Goal: Find contact information: Find contact information

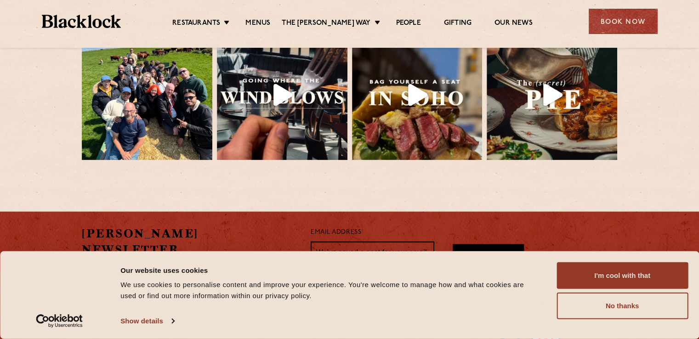
scroll to position [2047, 0]
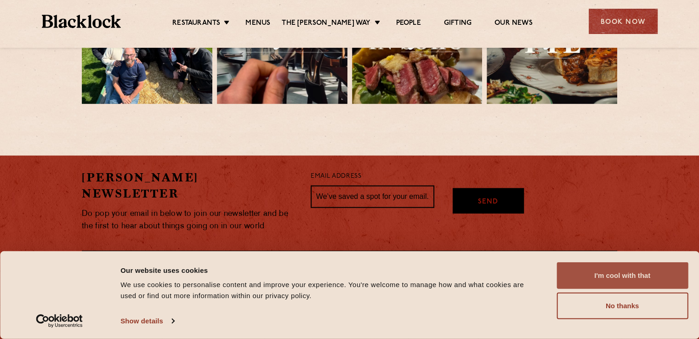
click at [564, 276] on button "I'm cool with that" at bounding box center [621, 275] width 131 height 27
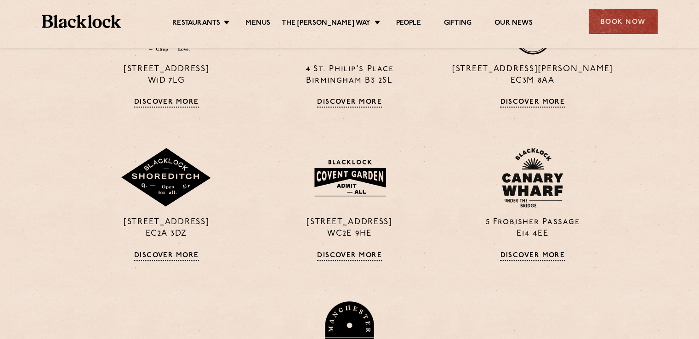
scroll to position [711, 0]
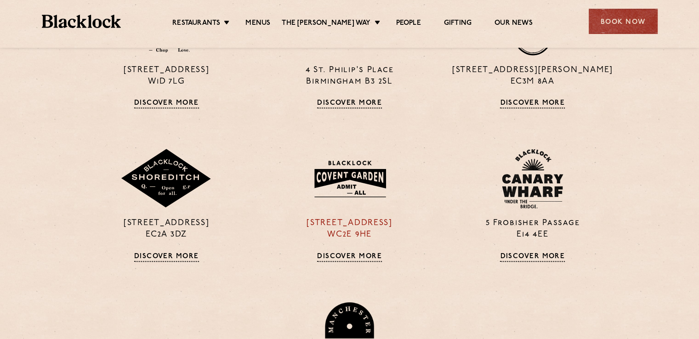
click at [342, 246] on div "[STREET_ADDRESS] Discover More" at bounding box center [349, 205] width 183 height 113
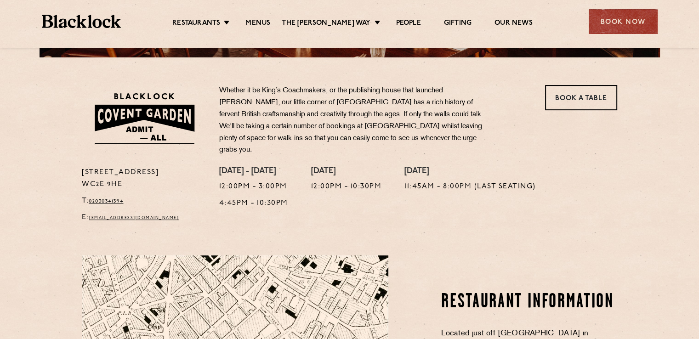
scroll to position [274, 0]
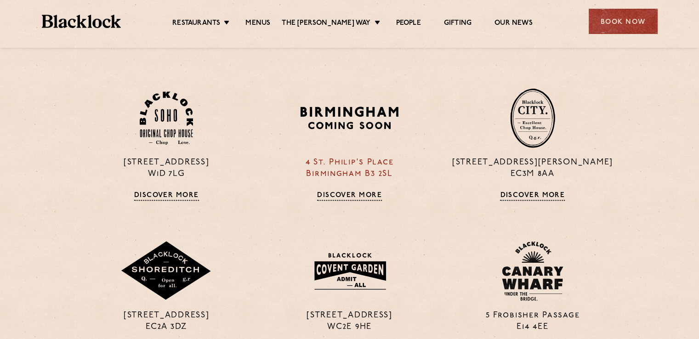
scroll to position [589, 0]
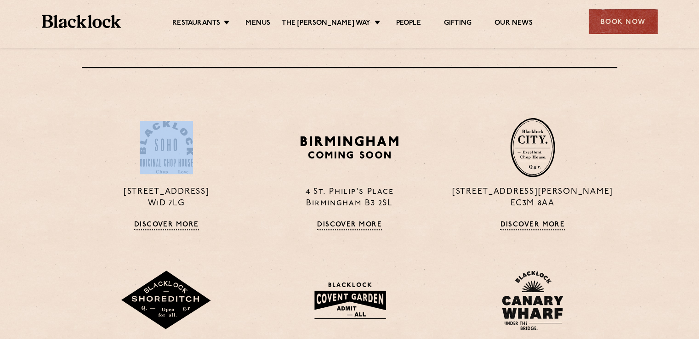
drag, startPoint x: 123, startPoint y: 125, endPoint x: 58, endPoint y: 183, distance: 87.2
click at [58, 183] on section "24 Great Windmill Street W1D 7LG Discover More 4 St. Philip's Place Birmingham …" at bounding box center [349, 333] width 699 height 532
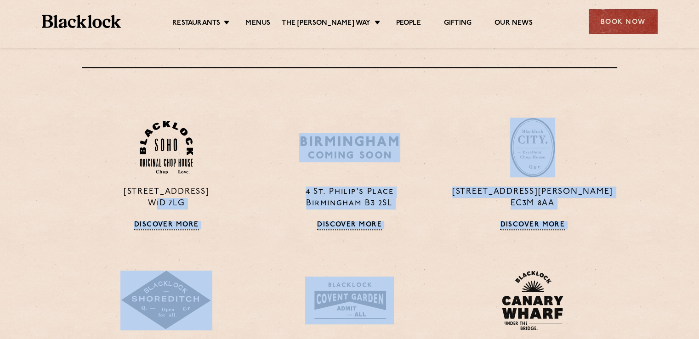
drag, startPoint x: 51, startPoint y: 213, endPoint x: 439, endPoint y: 285, distance: 394.3
click at [439, 285] on section "24 Great Windmill Street W1D 7LG Discover More 4 St. Philip's Place Birmingham …" at bounding box center [349, 333] width 699 height 532
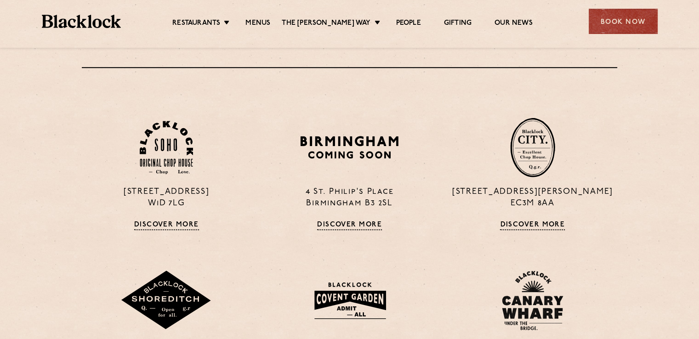
click at [42, 155] on section "24 Great Windmill Street W1D 7LG Discover More 4 St. Philip's Place Birmingham …" at bounding box center [349, 333] width 699 height 532
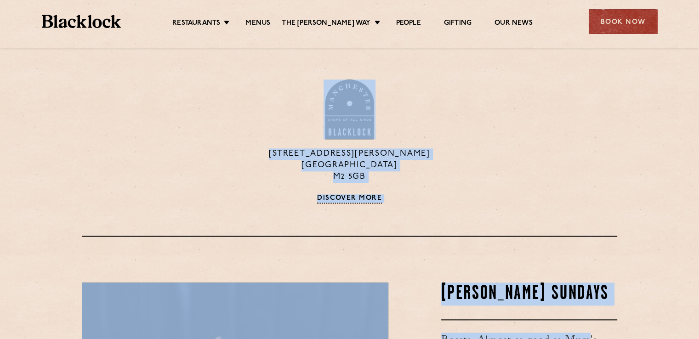
scroll to position [968, 0]
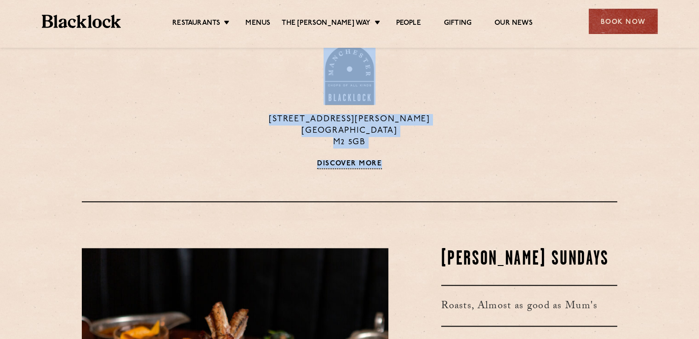
drag, startPoint x: 53, startPoint y: 130, endPoint x: 479, endPoint y: 209, distance: 433.5
copy div "24 Great Windmill Street W1D 7LG Discover More 4 St. Philip's Place Birmingham …"
click at [381, 129] on p "37 Peter Street Manchester M2 5GB" at bounding box center [349, 131] width 169 height 34
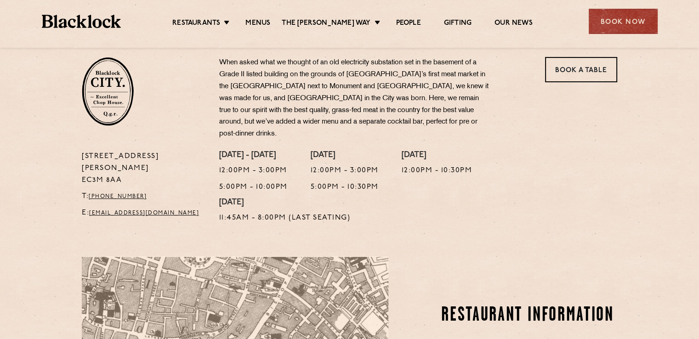
scroll to position [303, 0]
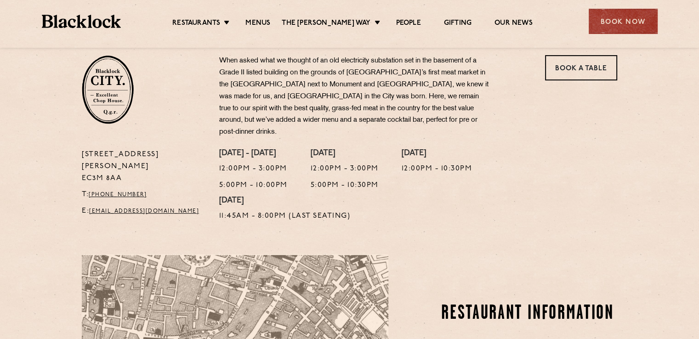
drag, startPoint x: 186, startPoint y: 176, endPoint x: 173, endPoint y: 186, distance: 16.1
click at [173, 186] on div "13 Philpot Lane EC3M 8AA T: +44 20 7998 7676 E: city@theblacklock.com" at bounding box center [143, 188] width 137 height 78
click at [177, 205] on p "E: city@theblacklock.com" at bounding box center [144, 211] width 124 height 12
drag, startPoint x: 177, startPoint y: 188, endPoint x: 92, endPoint y: 191, distance: 85.5
click at [92, 205] on p "E: city@theblacklock.com" at bounding box center [144, 211] width 124 height 12
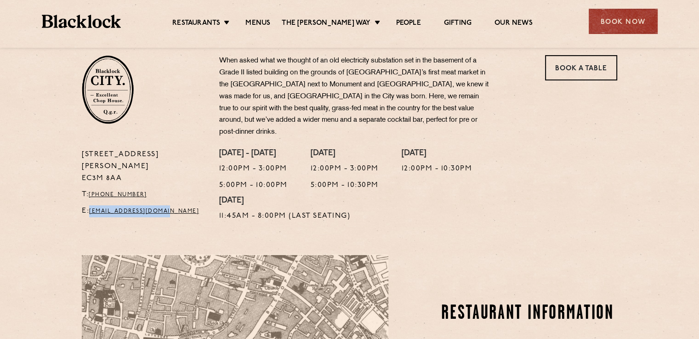
copy link "city@theblacklock.com"
click at [432, 208] on div "Monday - Thursday 12:00pm - 3:00pm 5:00pm - 10:00pm Friday 12:00pm - 3:00pm 5:0…" at bounding box center [418, 188] width 412 height 78
